Goal: Check status: Check status

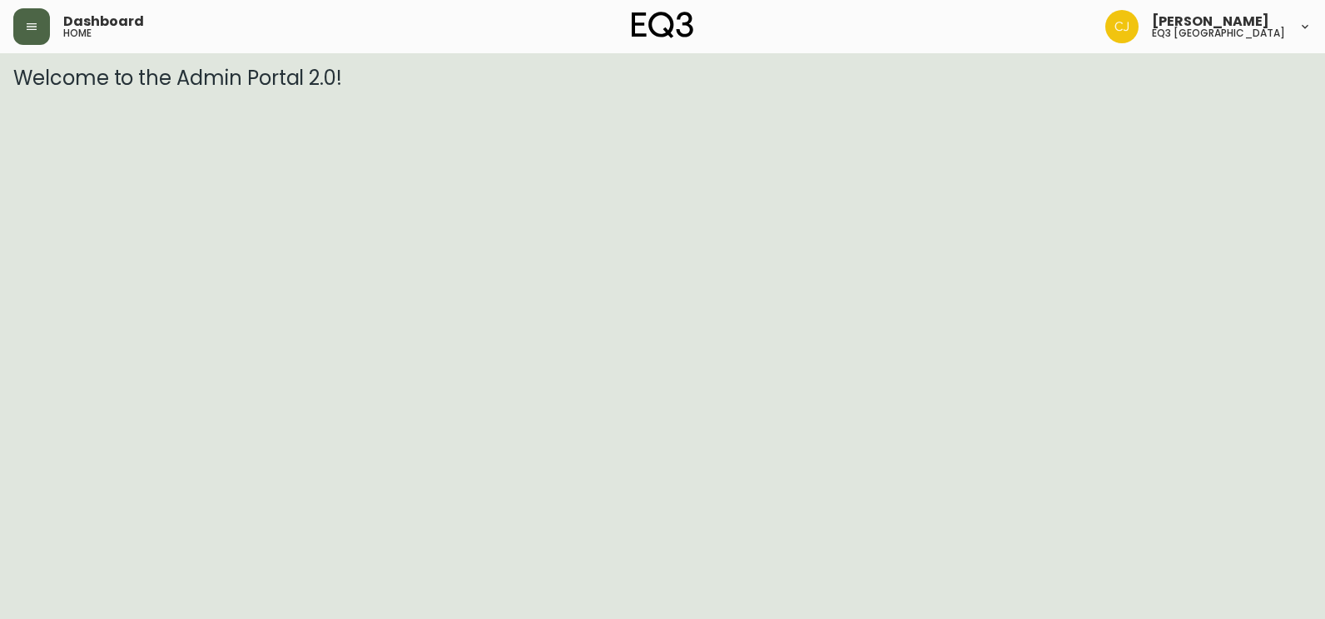
click at [29, 33] on button "button" at bounding box center [31, 26] width 37 height 37
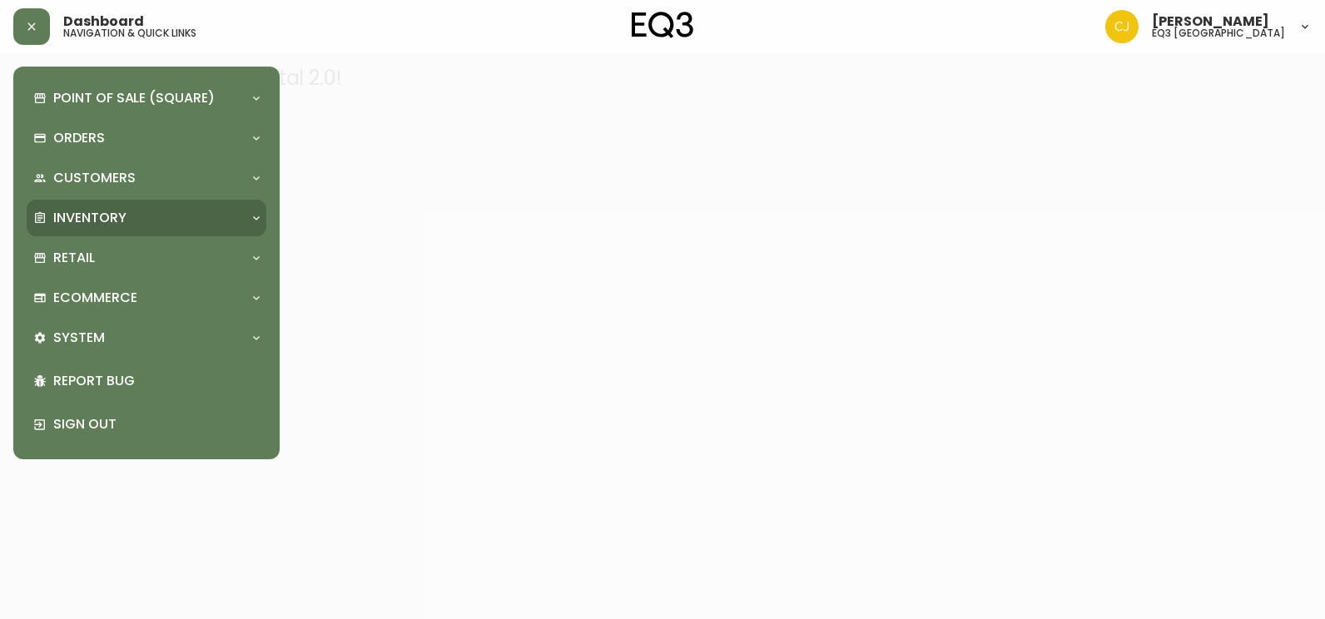
click at [87, 219] on p "Inventory" at bounding box center [89, 218] width 73 height 18
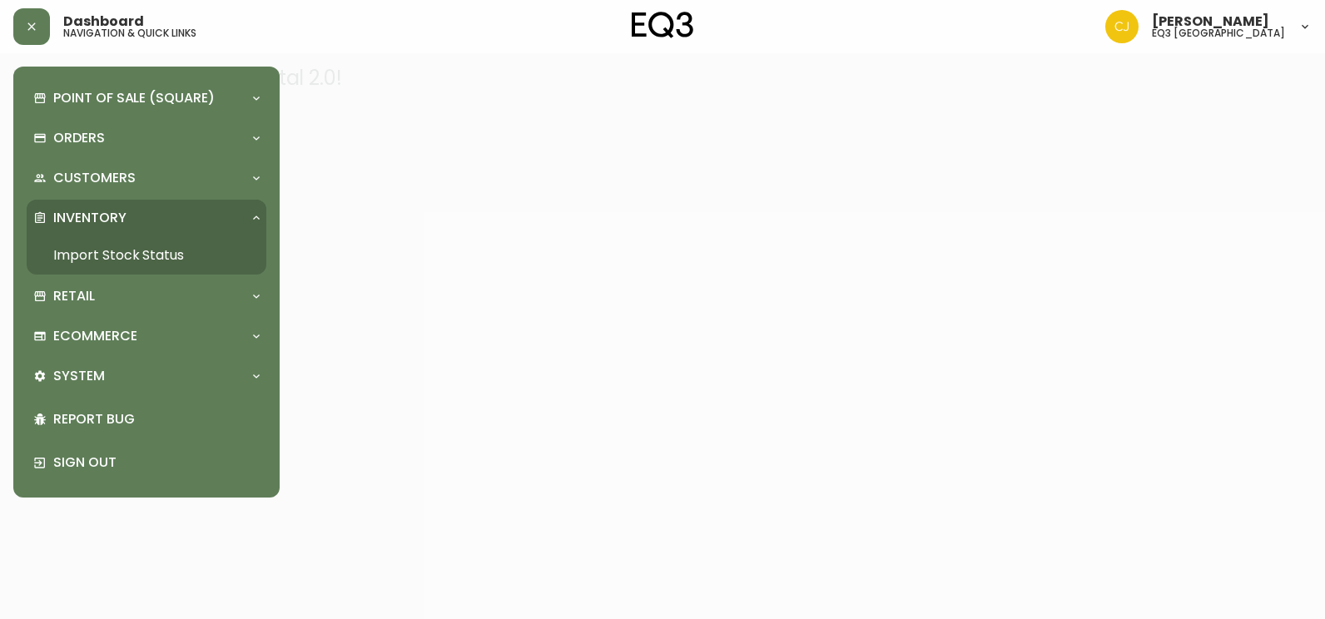
click at [134, 244] on link "Import Stock Status" at bounding box center [147, 255] width 240 height 38
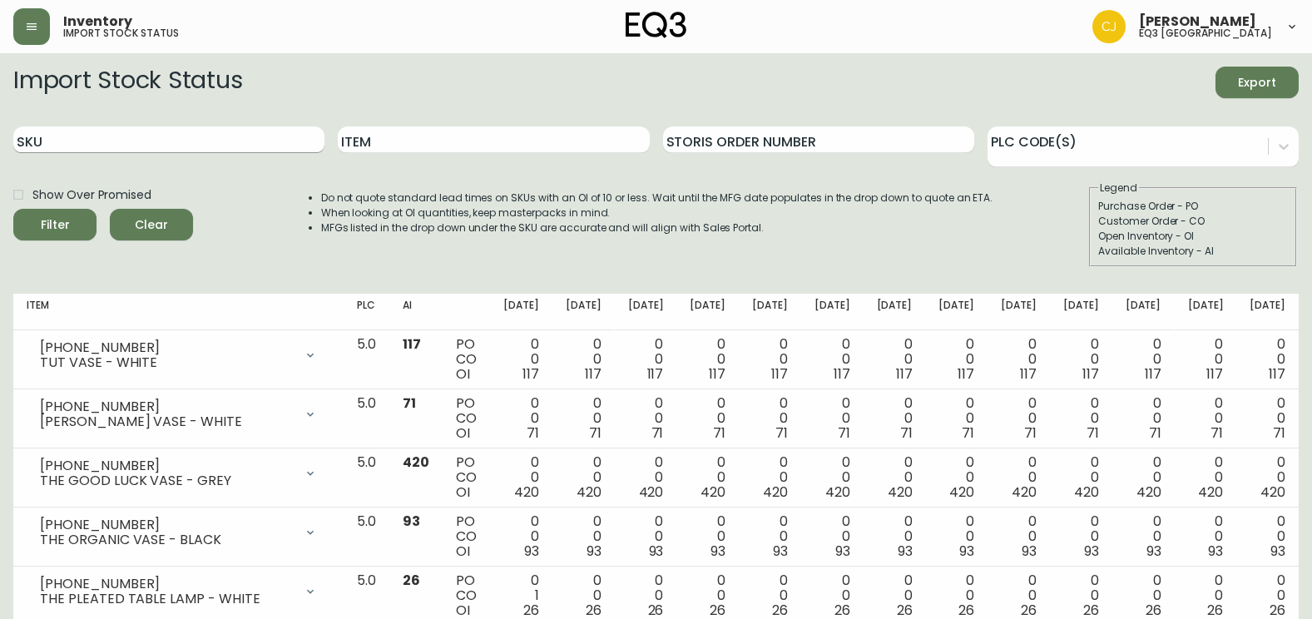
click at [136, 130] on input "SKU" at bounding box center [168, 139] width 311 height 27
paste input "[PHONE_NUMBER]"
click at [13, 209] on button "Filter" at bounding box center [54, 225] width 83 height 32
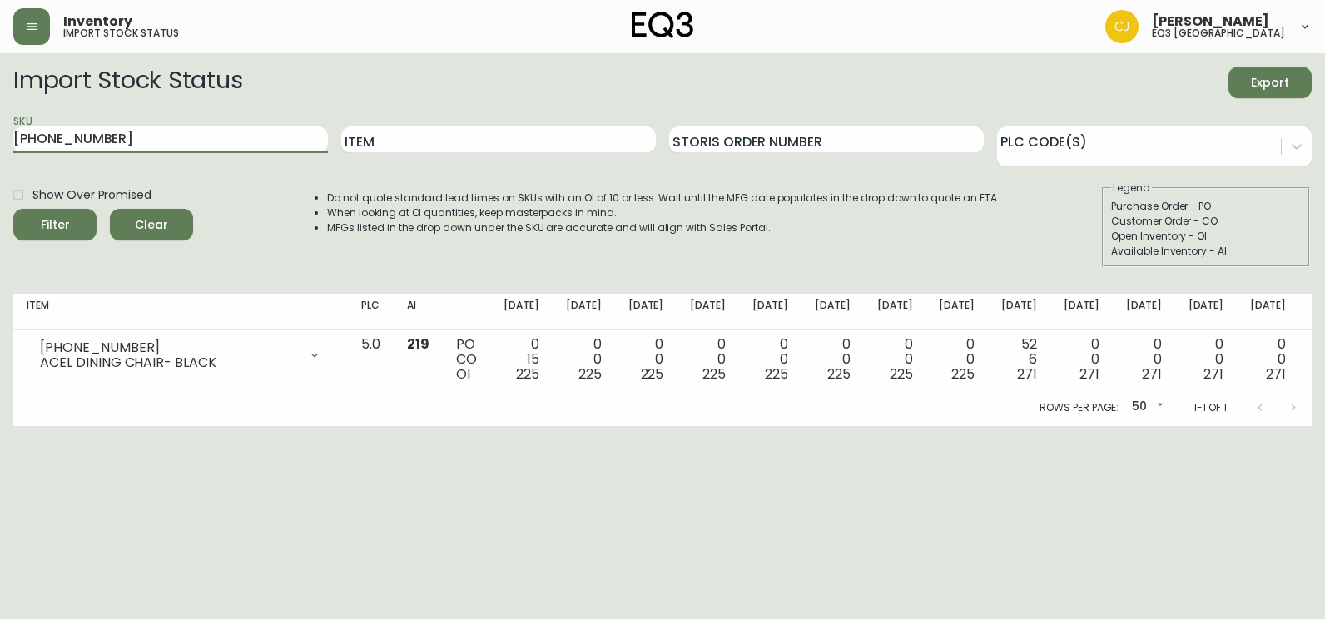
type input "[PHONE_NUMBER]"
